Goal: Information Seeking & Learning: Learn about a topic

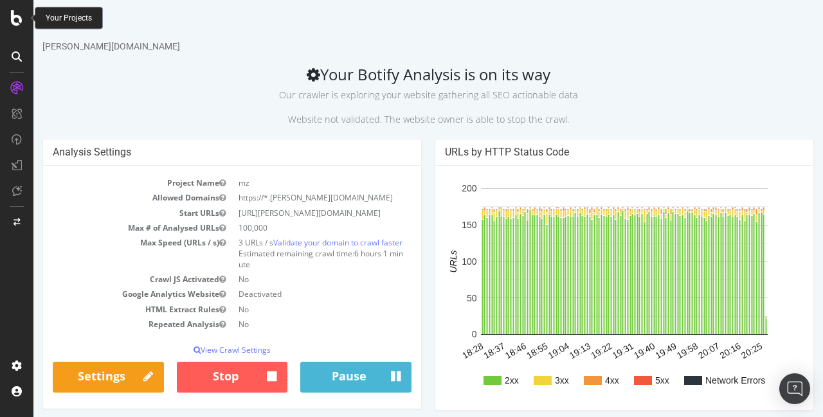
click at [18, 14] on icon at bounding box center [17, 17] width 12 height 15
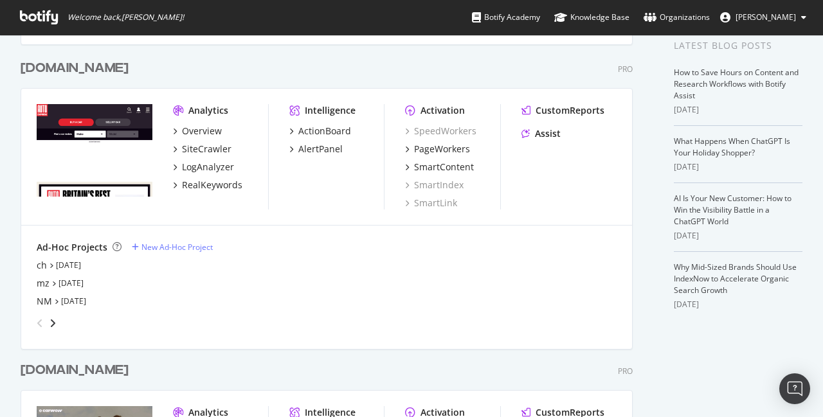
scroll to position [263, 0]
click at [40, 300] on div "NM" at bounding box center [44, 300] width 15 height 13
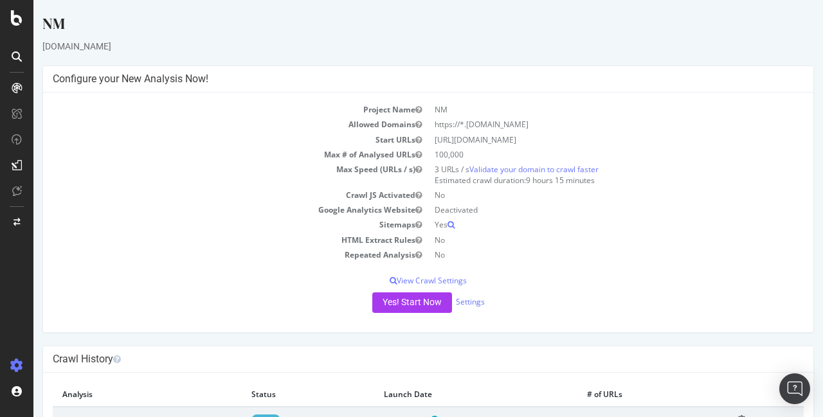
scroll to position [51, 0]
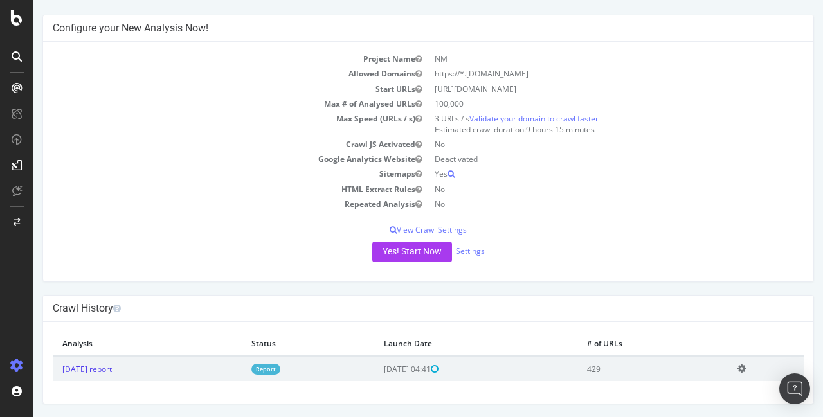
click at [112, 368] on link "[DATE] report" at bounding box center [87, 369] width 50 height 11
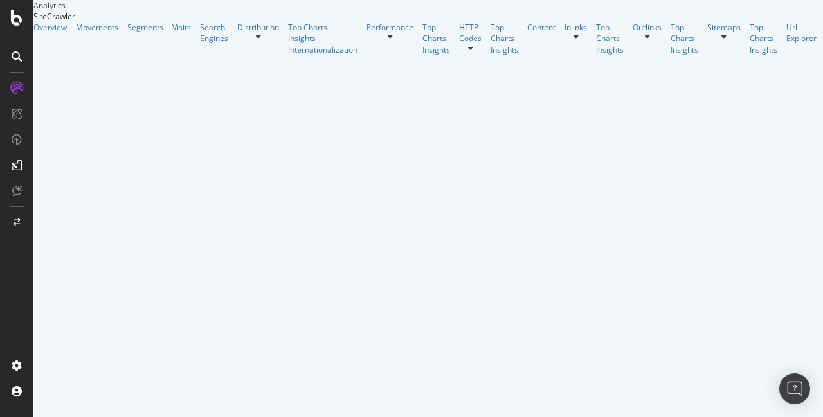
scroll to position [1450, 0]
click at [237, 33] on div "Distribution" at bounding box center [258, 27] width 42 height 11
click at [459, 44] on div "HTTP Codes" at bounding box center [470, 33] width 23 height 22
click at [527, 33] on div "Content" at bounding box center [541, 27] width 28 height 11
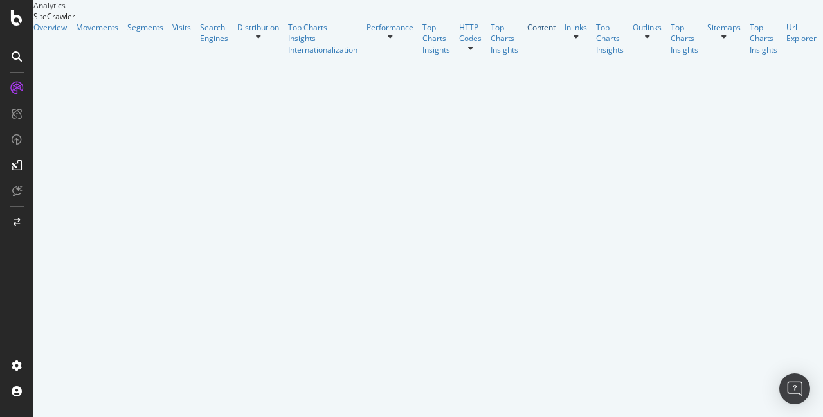
scroll to position [617, 0]
